Goal: Check status: Check status

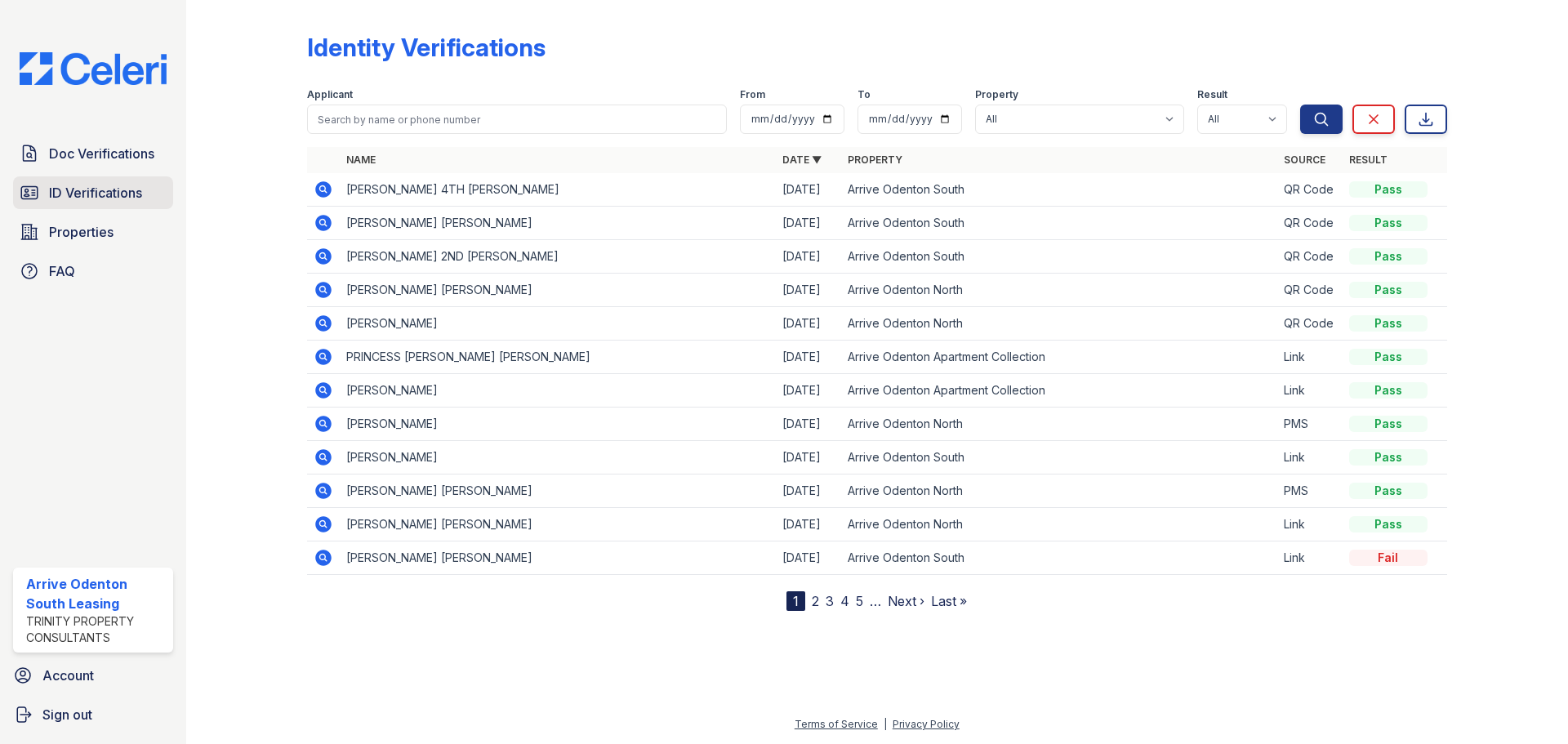
click at [118, 191] on span "ID Verifications" at bounding box center [96, 193] width 93 height 20
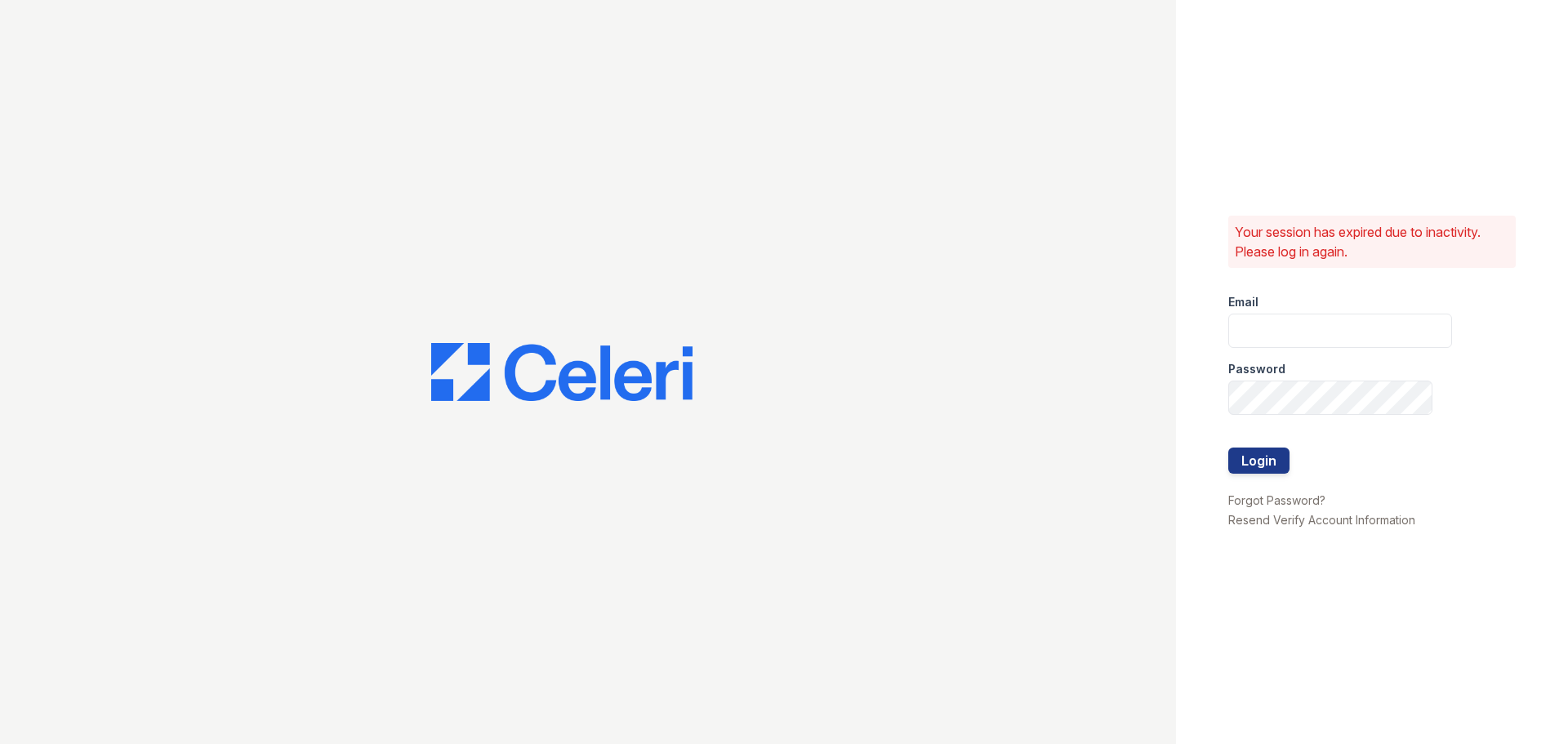
type input "arriveodentonsouth@trinity-pm.com"
click at [1246, 465] on button "Login" at bounding box center [1259, 460] width 62 height 26
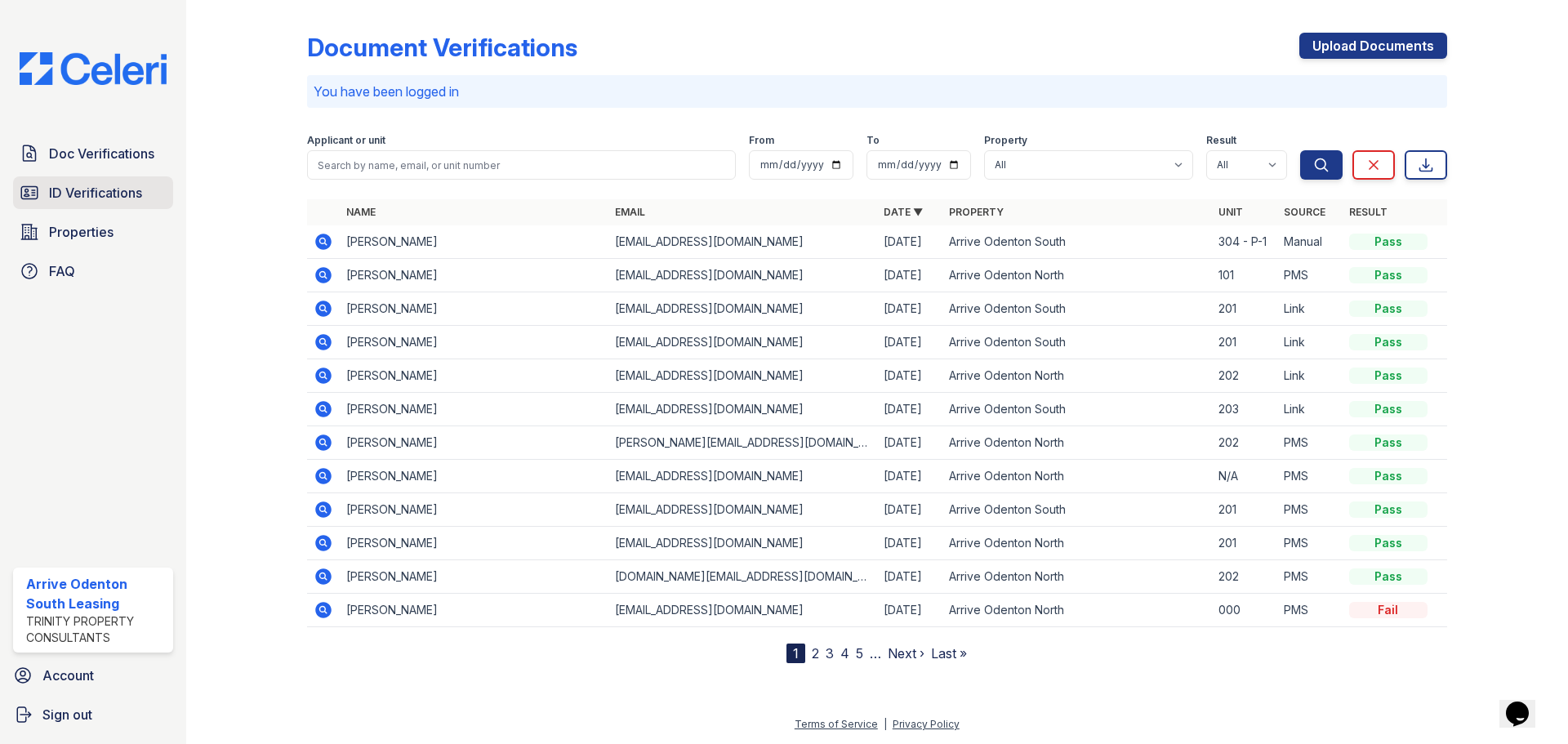
click at [90, 195] on span "ID Verifications" at bounding box center [96, 193] width 93 height 20
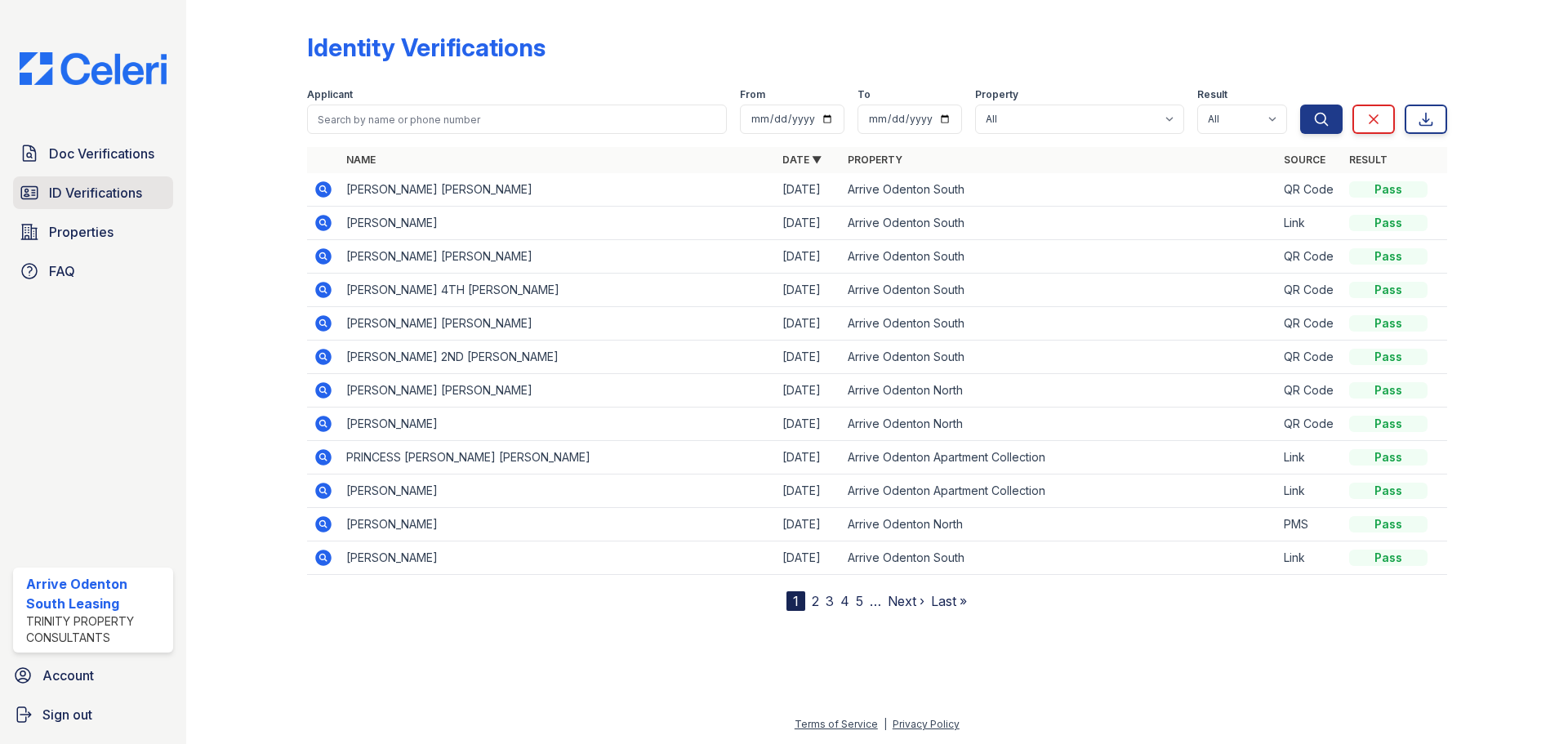
click at [90, 195] on span "ID Verifications" at bounding box center [96, 193] width 93 height 20
click at [122, 154] on span "Doc Verifications" at bounding box center [102, 154] width 105 height 20
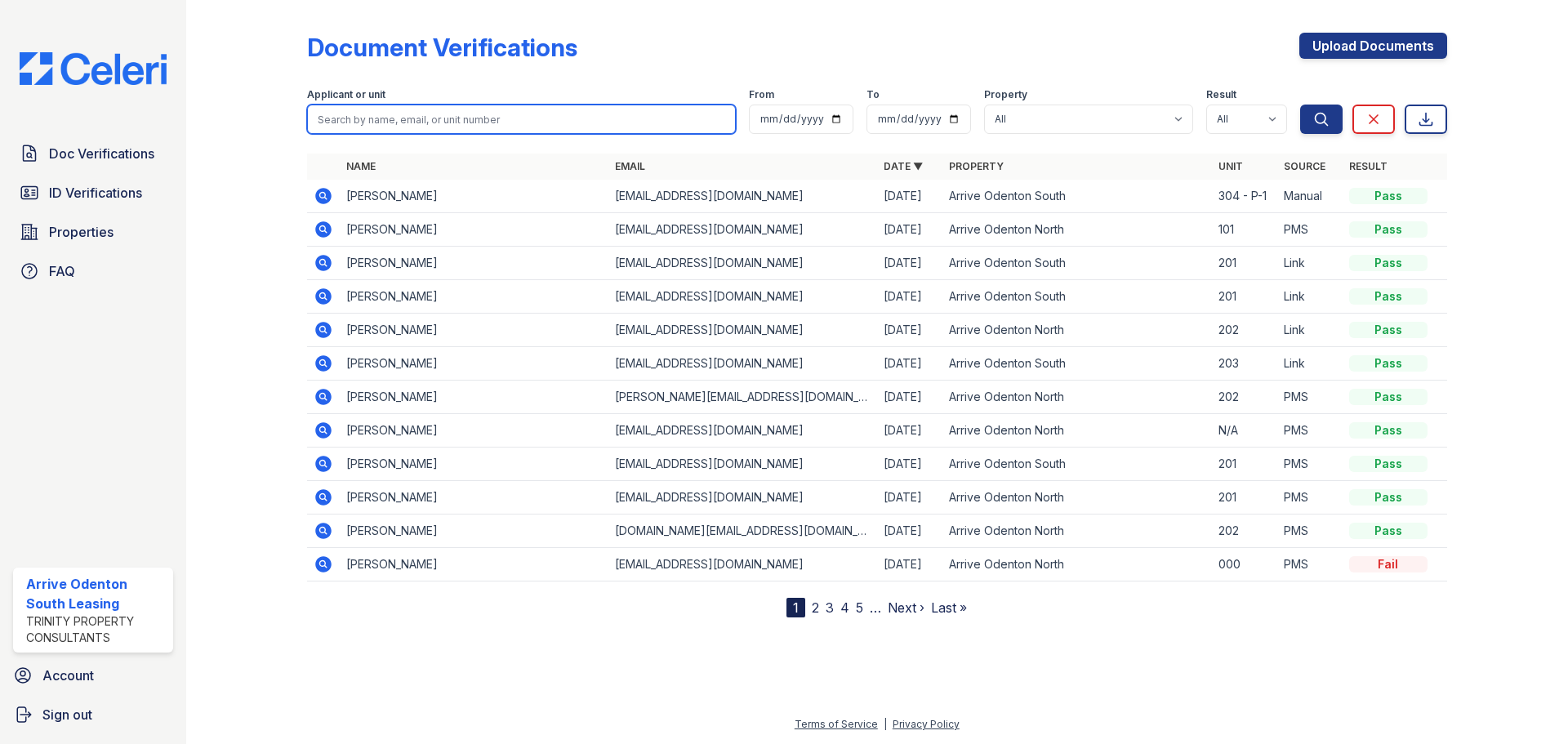
click at [423, 110] on input "search" at bounding box center [522, 119] width 429 height 29
type input "amanda"
click at [1300, 104] on button "Search" at bounding box center [1321, 119] width 43 height 29
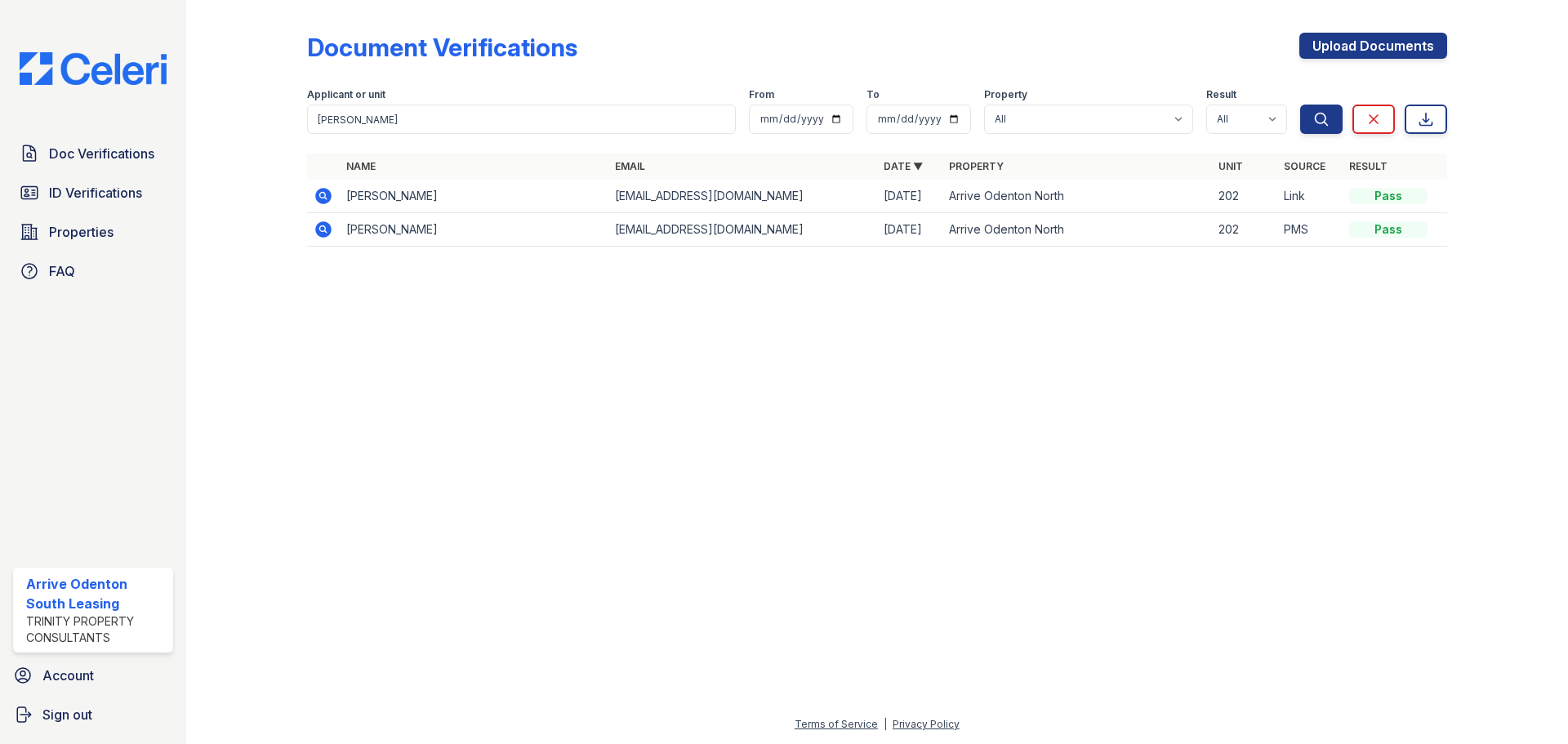
click at [325, 194] on icon at bounding box center [323, 196] width 20 height 20
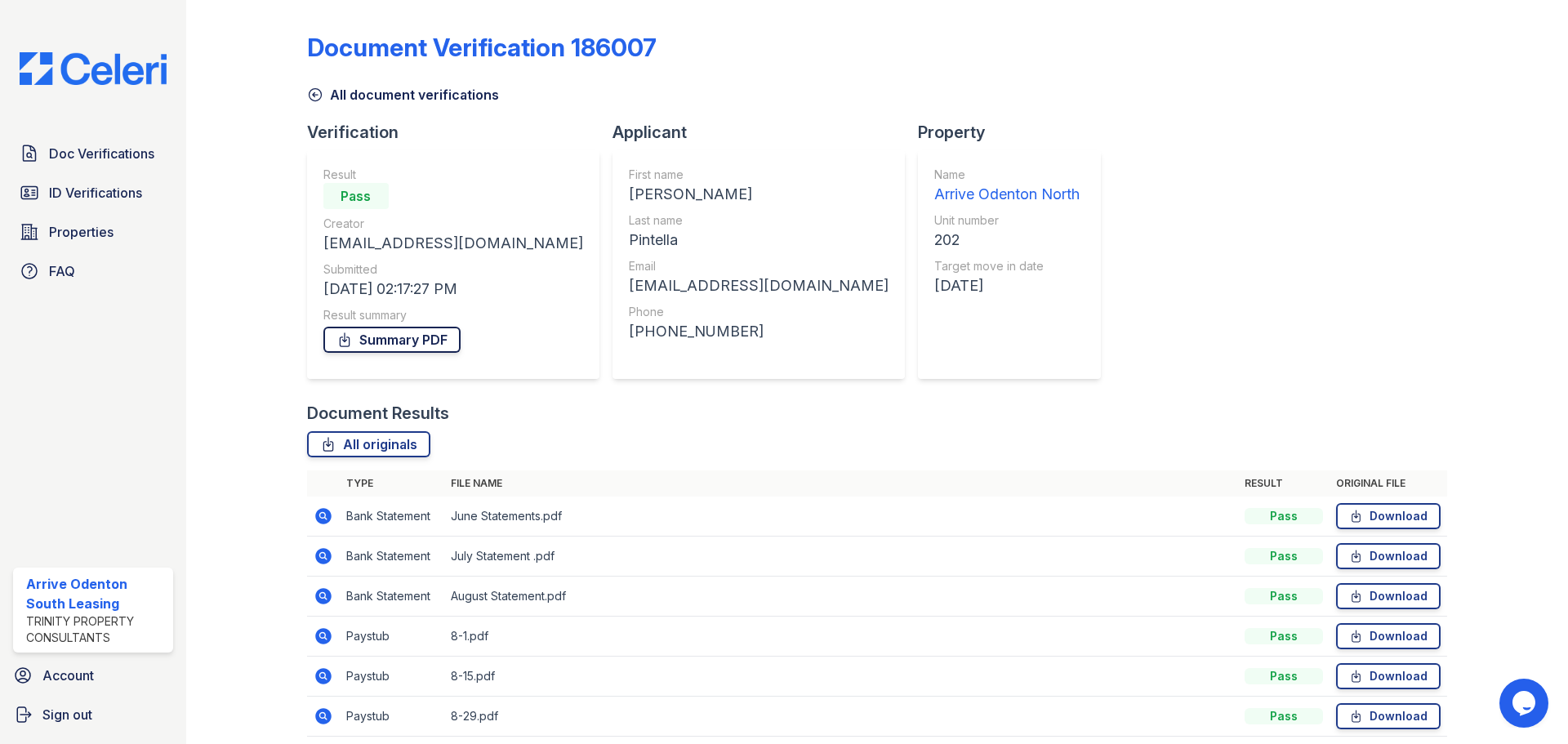
click at [397, 345] on link "Summary PDF" at bounding box center [392, 339] width 138 height 26
click at [159, 155] on link "Doc Verifications" at bounding box center [93, 154] width 160 height 33
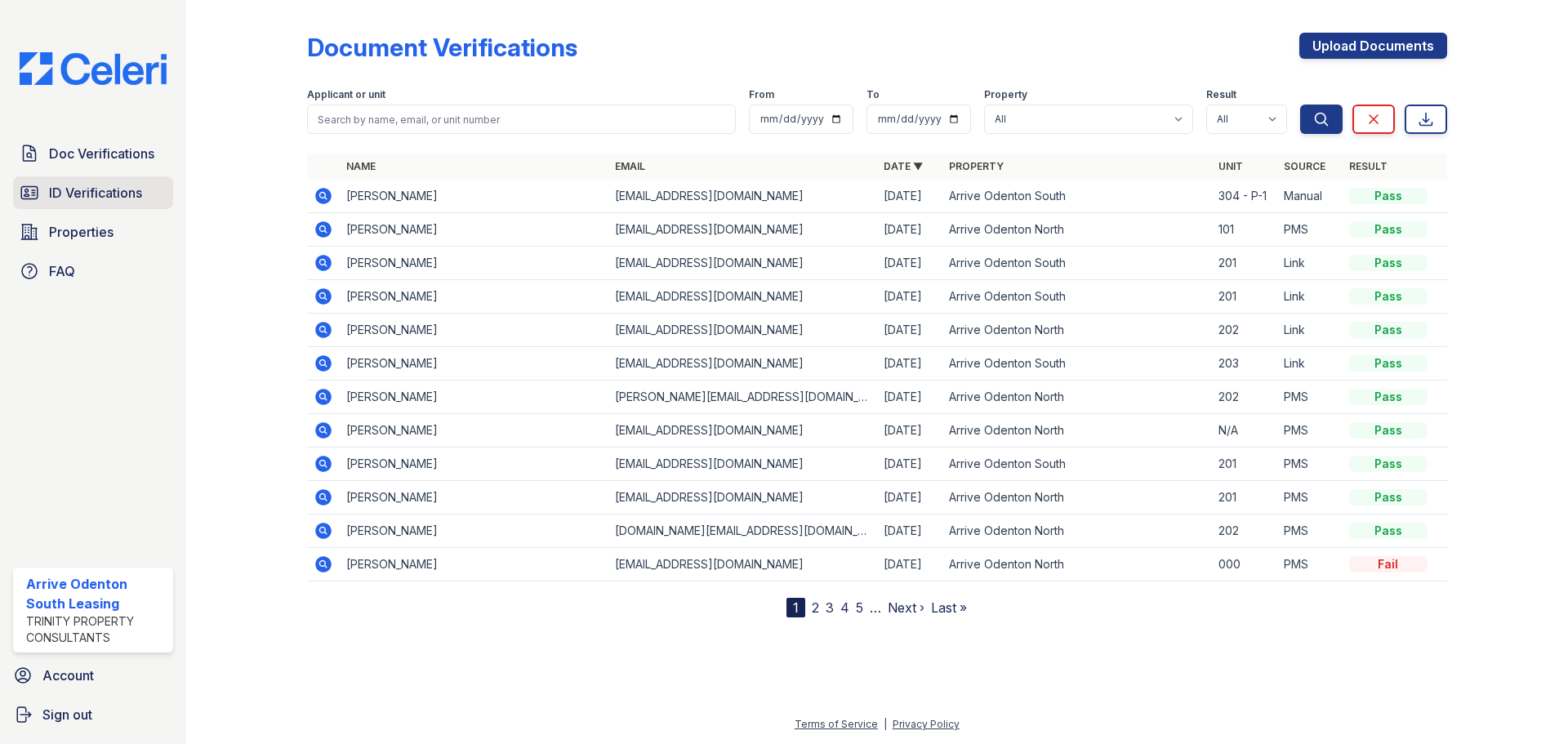
click at [132, 196] on span "ID Verifications" at bounding box center [96, 193] width 93 height 20
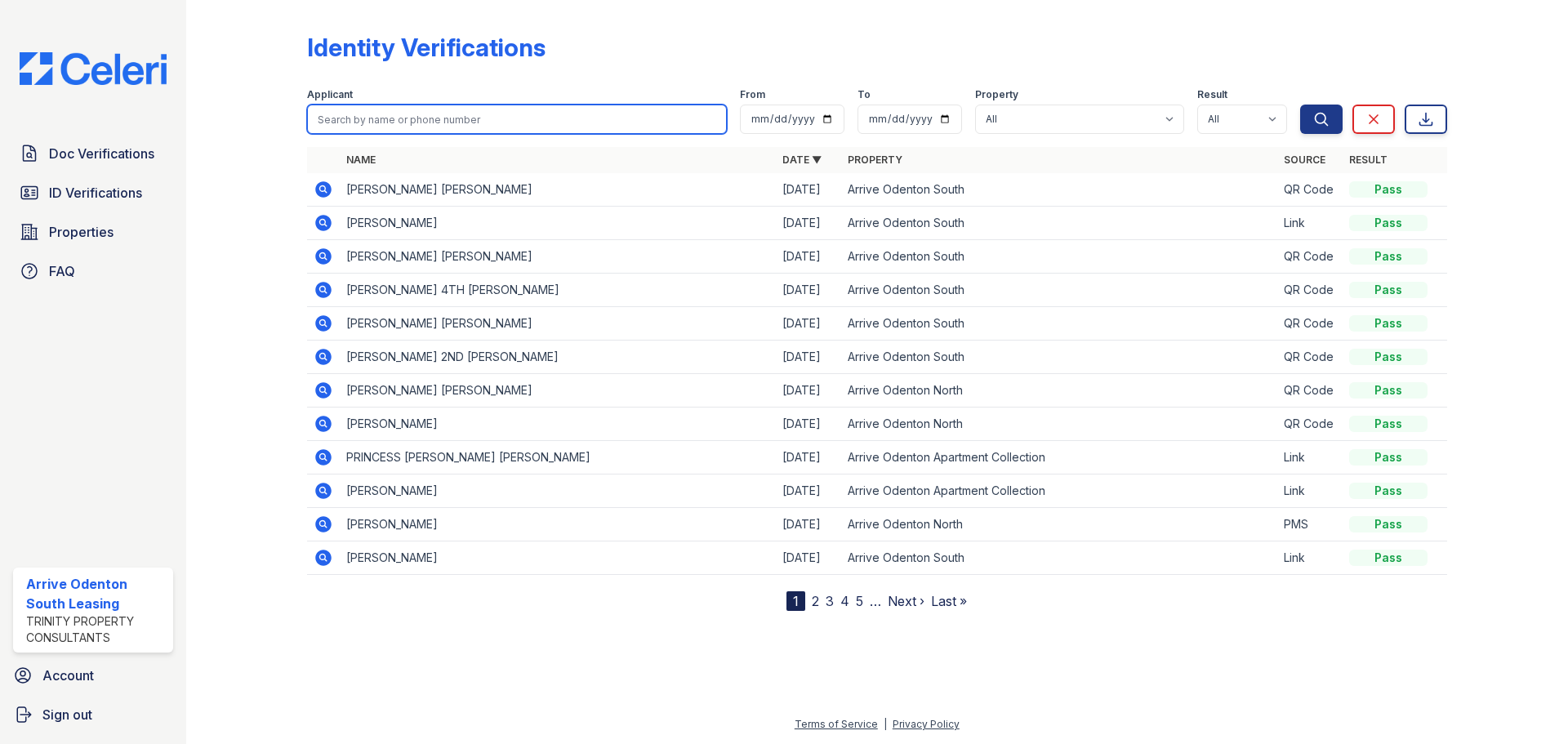
click at [352, 119] on input "search" at bounding box center [517, 119] width 420 height 29
type input "amanda"
click at [1300, 104] on button "Search" at bounding box center [1321, 119] width 43 height 29
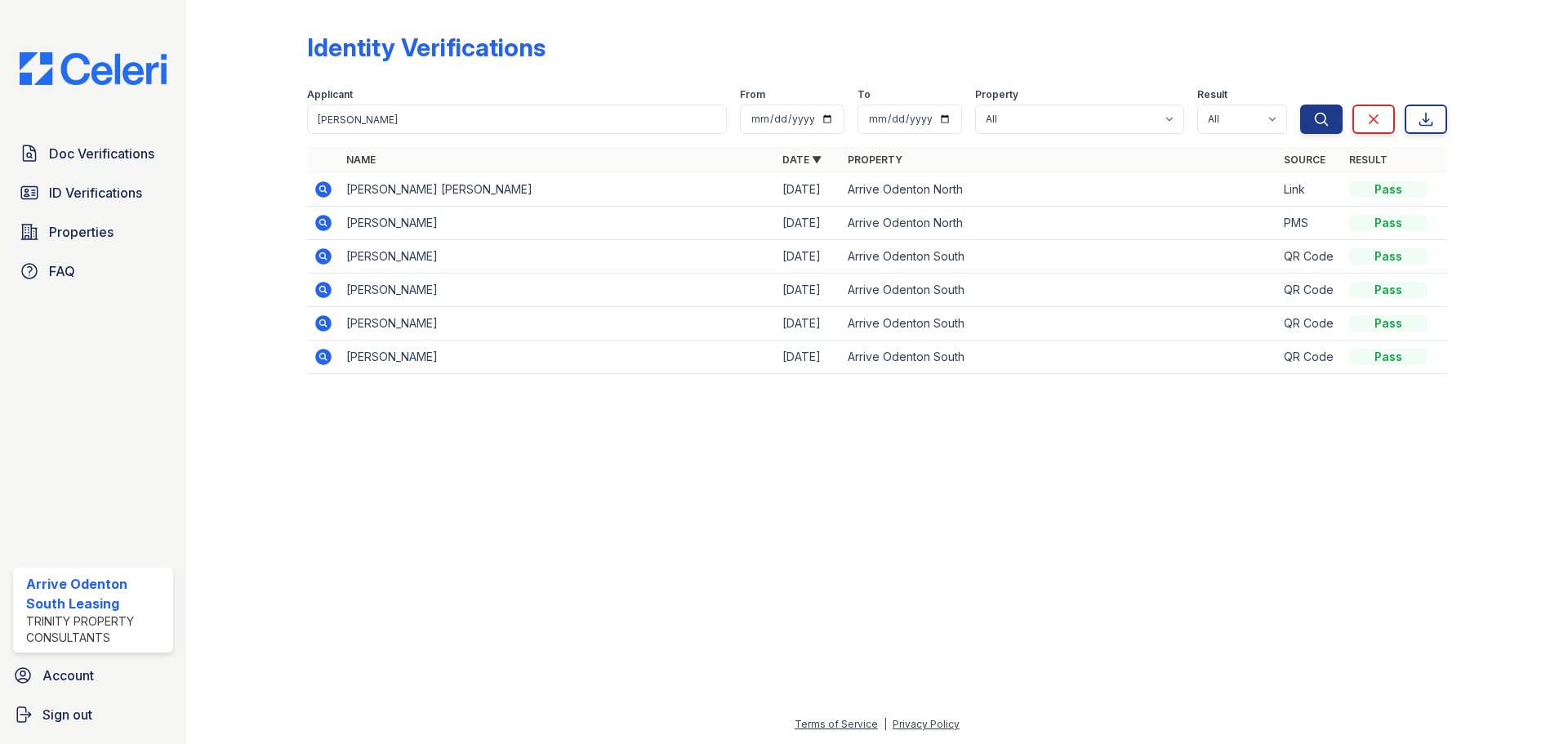
click at [329, 195] on icon at bounding box center [323, 189] width 20 height 20
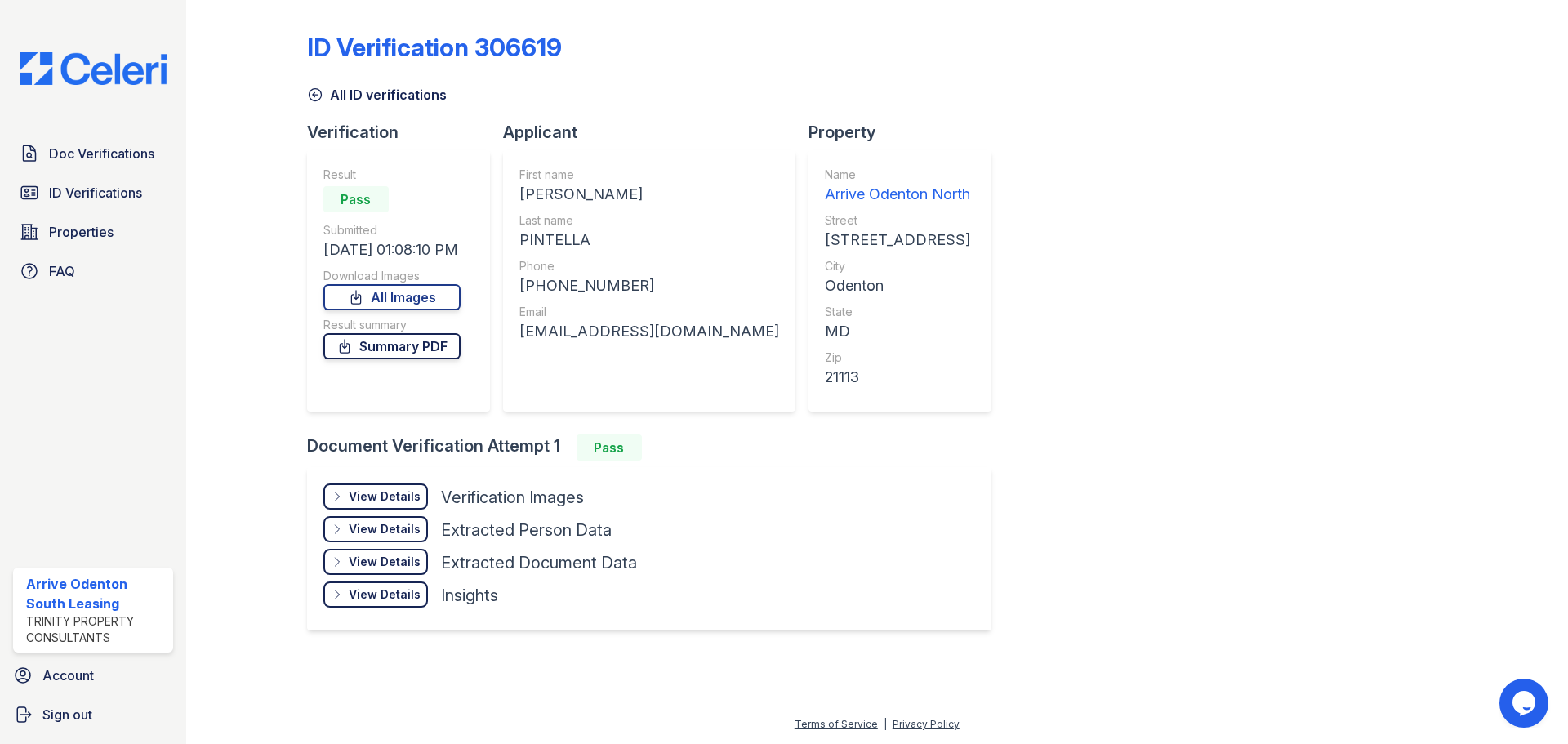
click at [416, 351] on link "Summary PDF" at bounding box center [392, 346] width 138 height 26
click at [113, 185] on span "ID Verifications" at bounding box center [96, 193] width 93 height 20
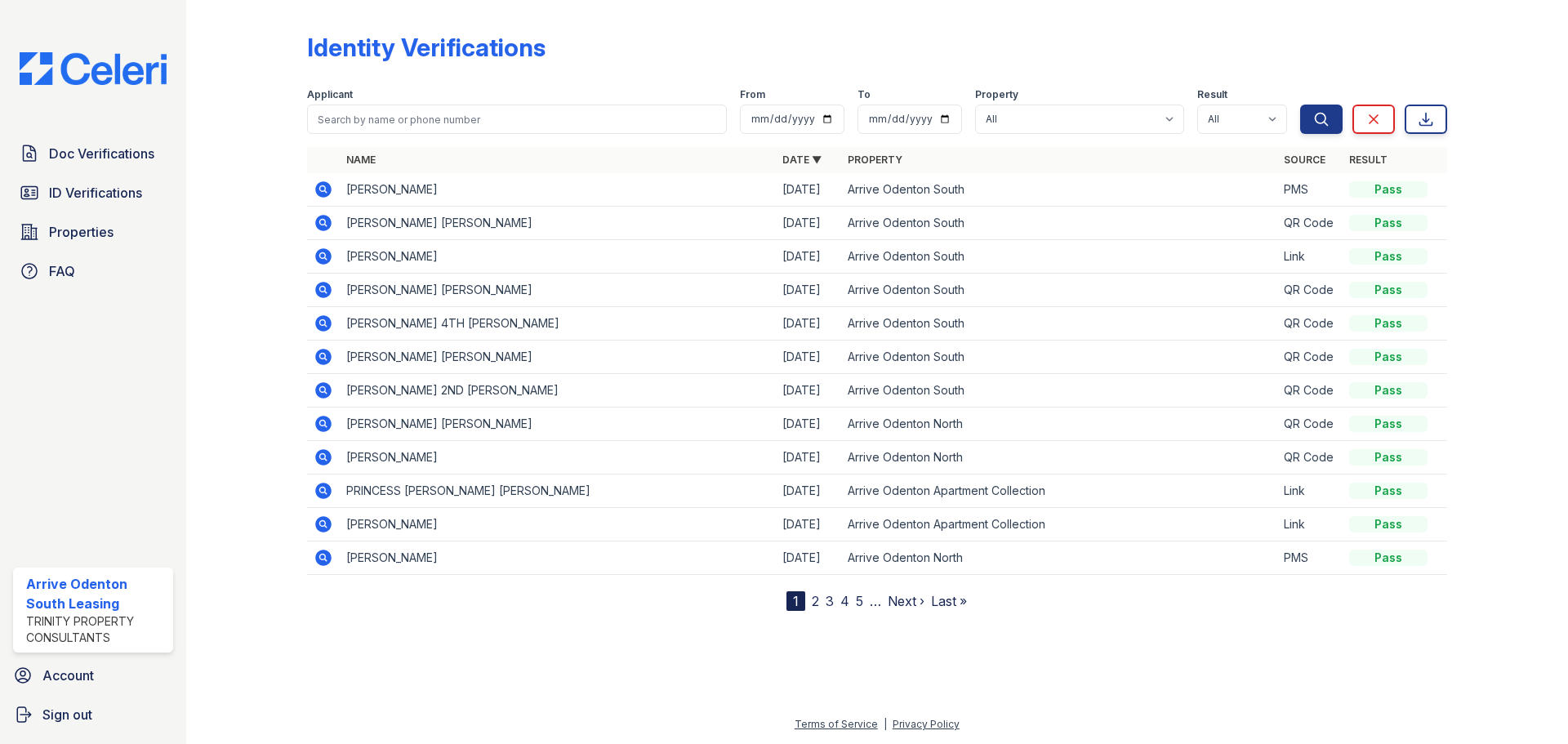
click at [113, 185] on span "ID Verifications" at bounding box center [96, 193] width 93 height 20
click at [320, 294] on icon at bounding box center [323, 289] width 16 height 16
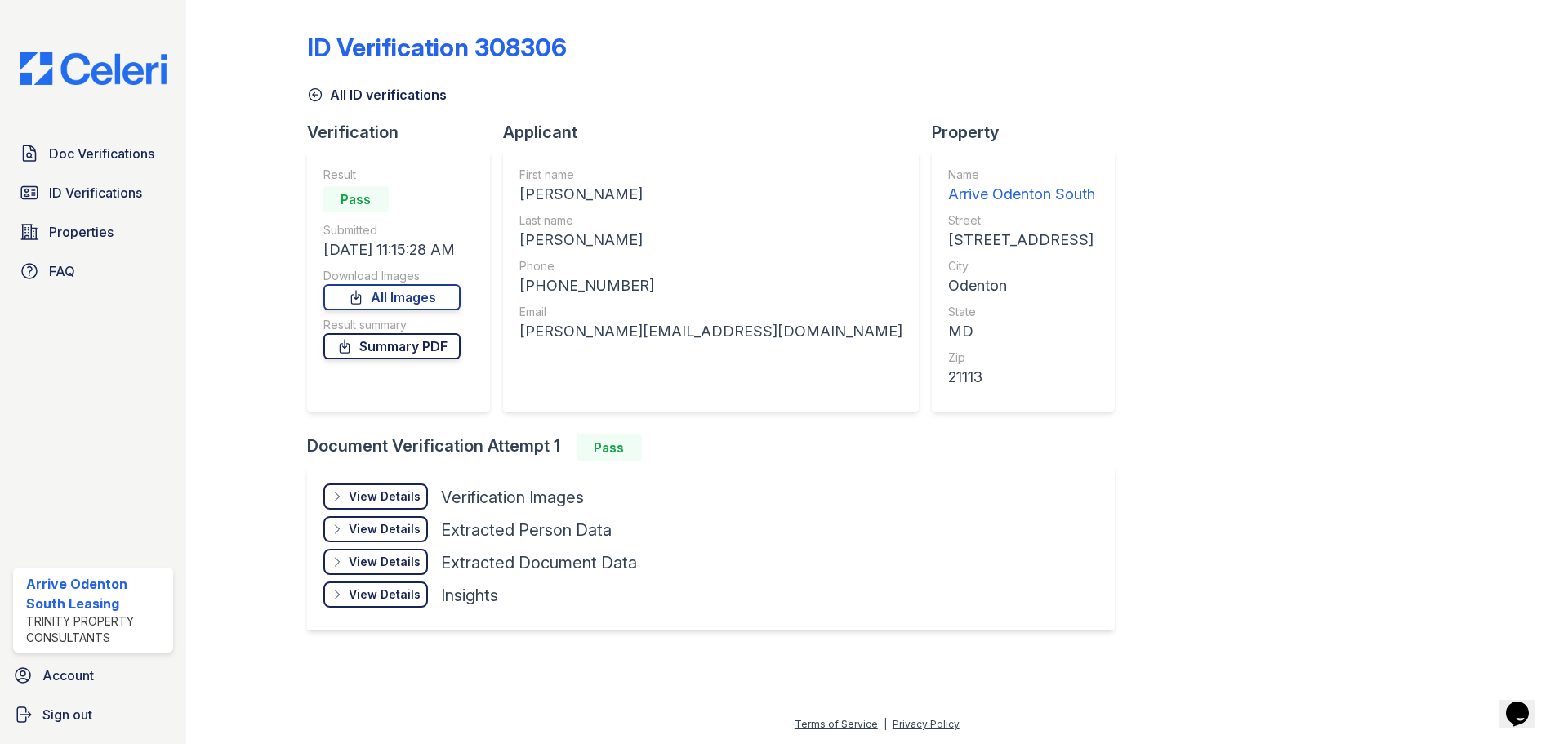
click at [421, 351] on link "Summary PDF" at bounding box center [392, 346] width 138 height 26
